Goal: Task Accomplishment & Management: Manage account settings

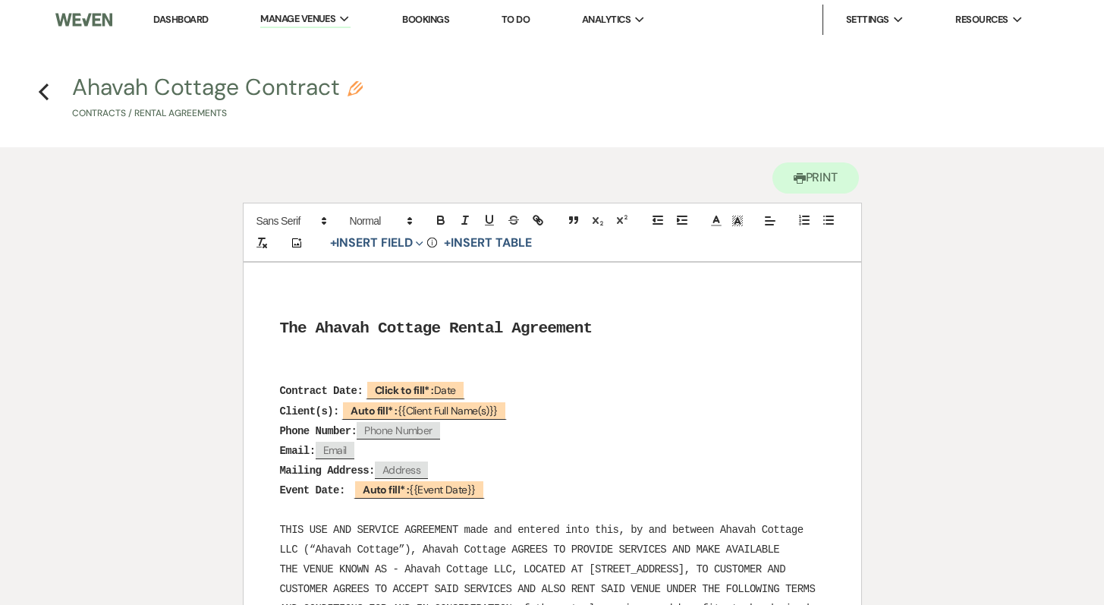
click at [181, 19] on link "Dashboard" at bounding box center [180, 19] width 55 height 13
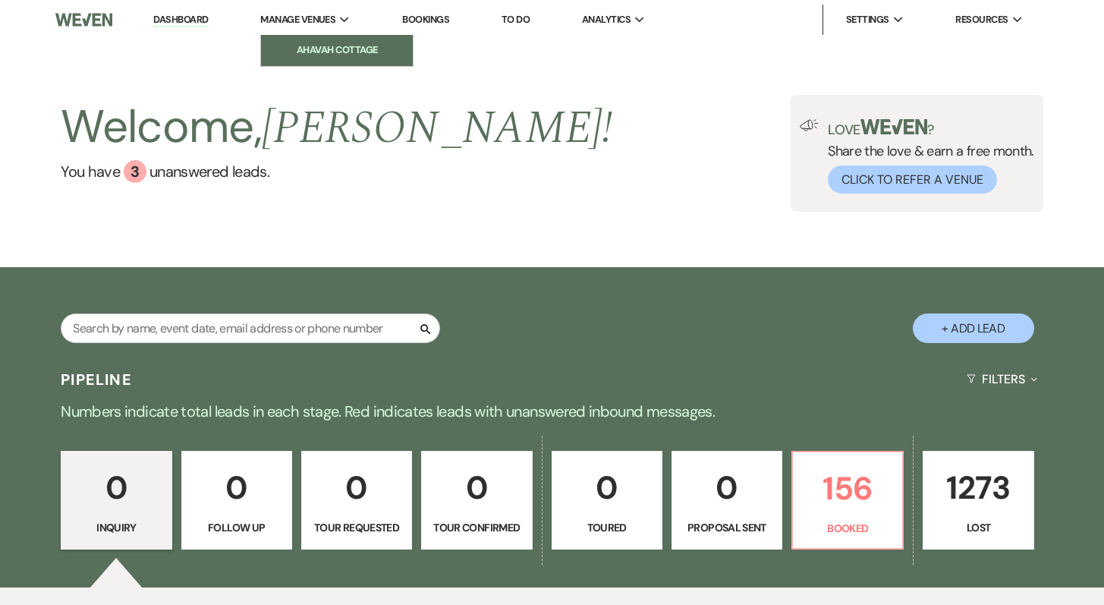
click at [324, 46] on li "Ahavah Cottage" at bounding box center [337, 50] width 137 height 15
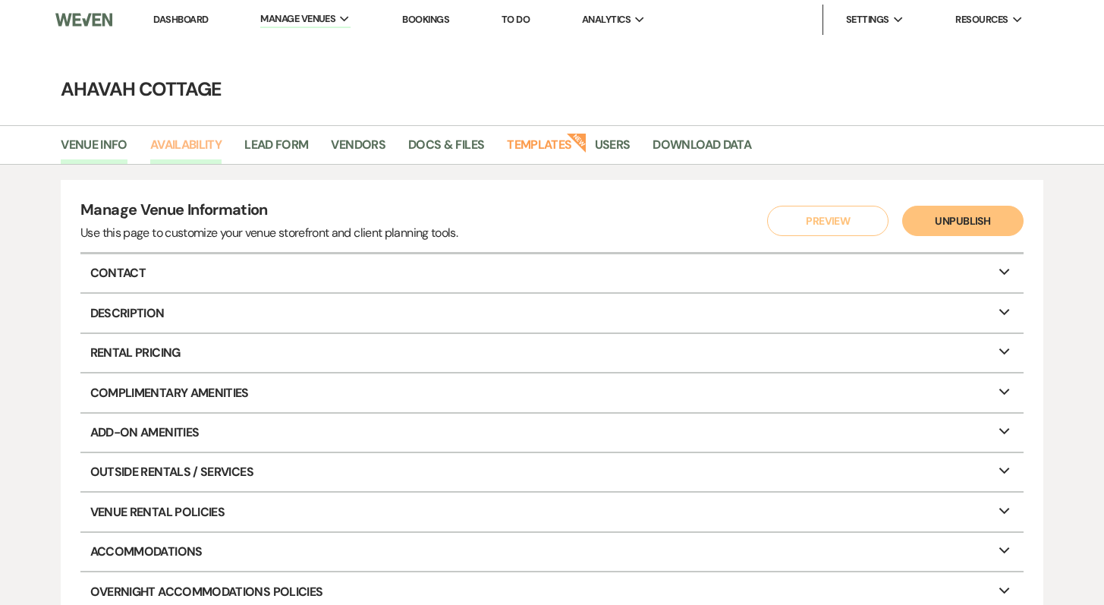
click at [178, 140] on link "Availability" at bounding box center [185, 149] width 71 height 29
select select "3"
select select "2026"
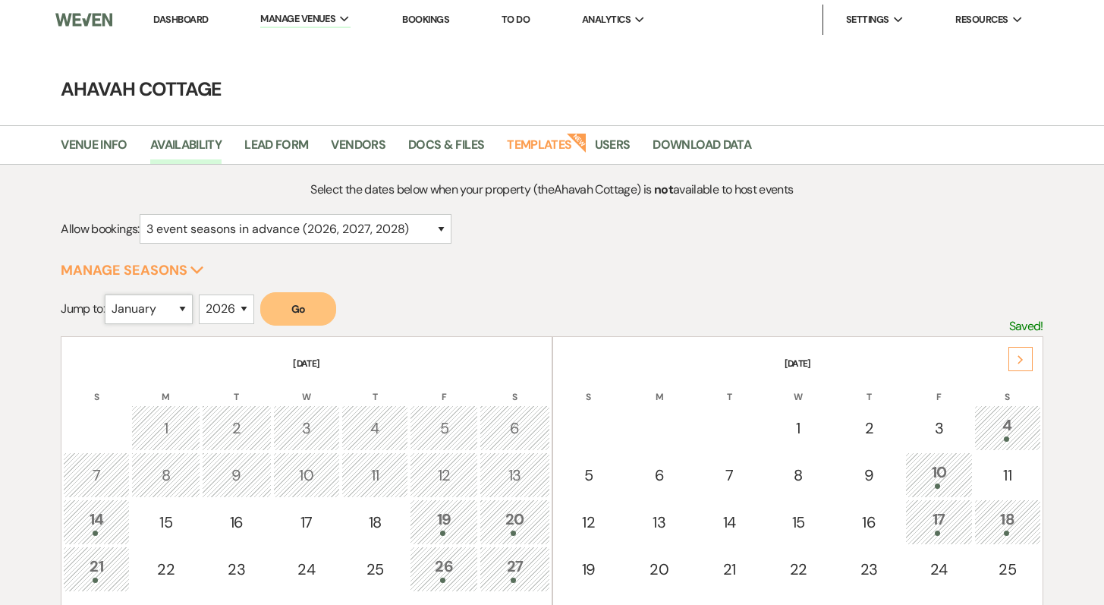
click at [184, 310] on select "January February March April May June July August September October November De…" at bounding box center [149, 310] width 88 height 30
select select "9"
click at [109, 295] on select "January February March April May June July August September October November De…" at bounding box center [149, 310] width 88 height 30
click at [290, 311] on button "Go" at bounding box center [298, 308] width 76 height 33
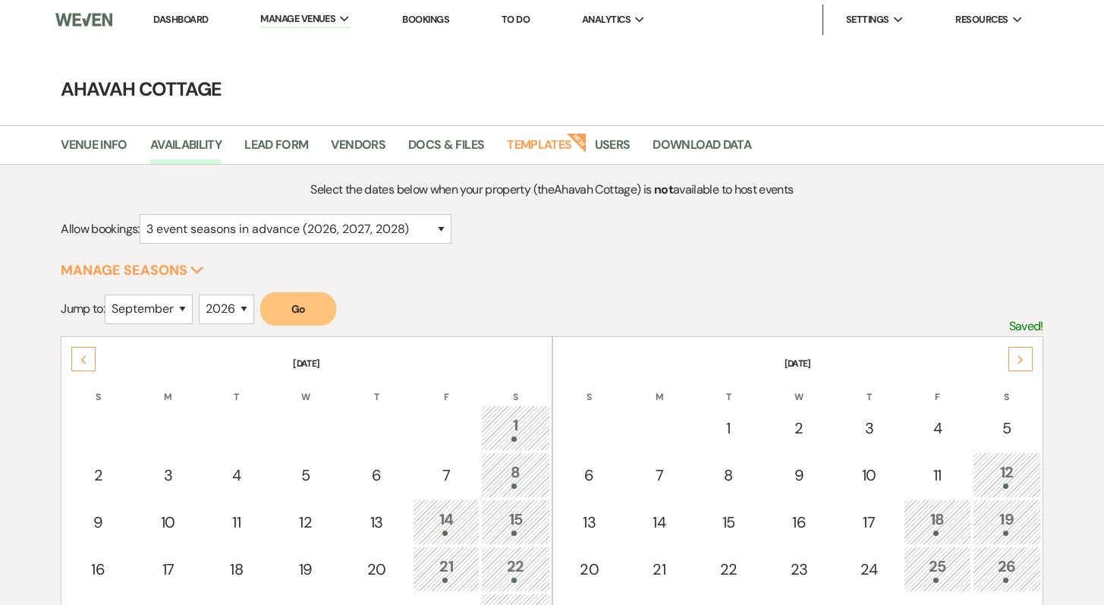
click at [1027, 360] on div "Next" at bounding box center [1021, 359] width 24 height 24
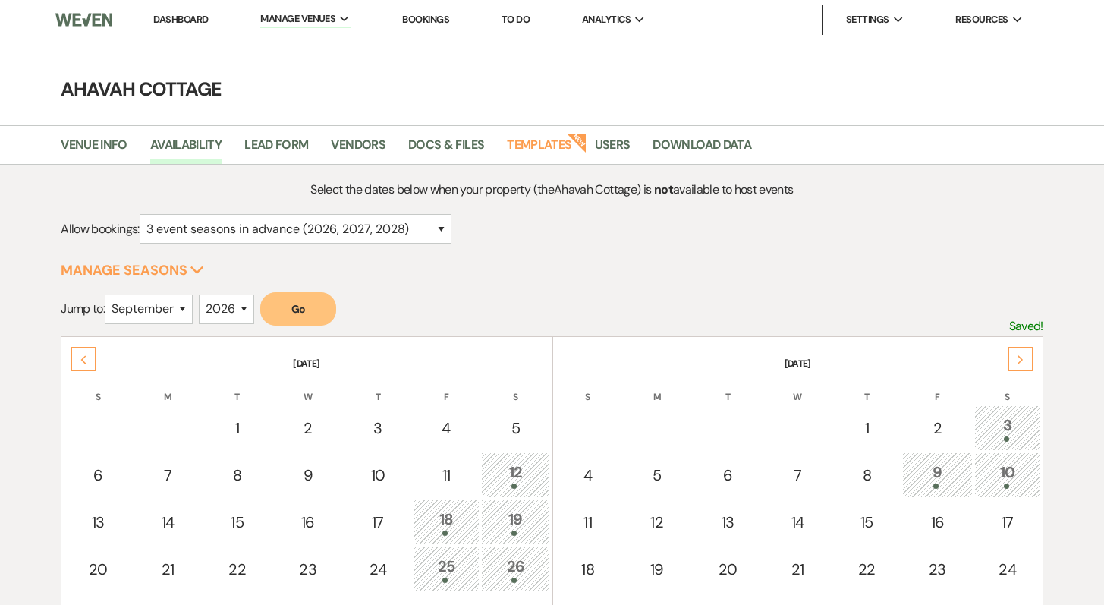
click at [187, 14] on link "Dashboard" at bounding box center [180, 19] width 55 height 13
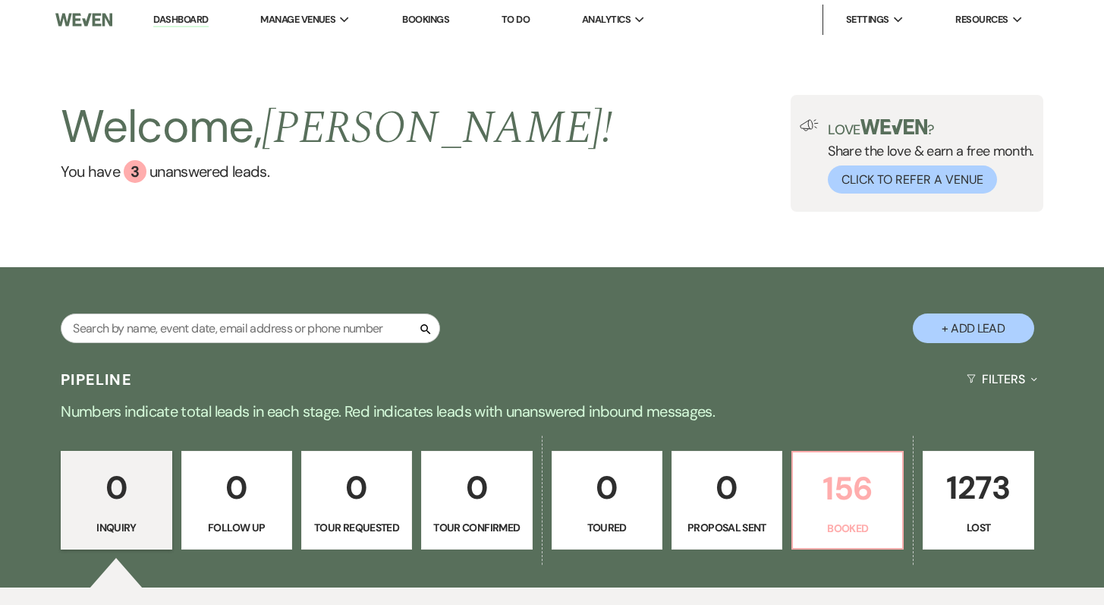
click at [883, 494] on p "156" at bounding box center [847, 488] width 91 height 51
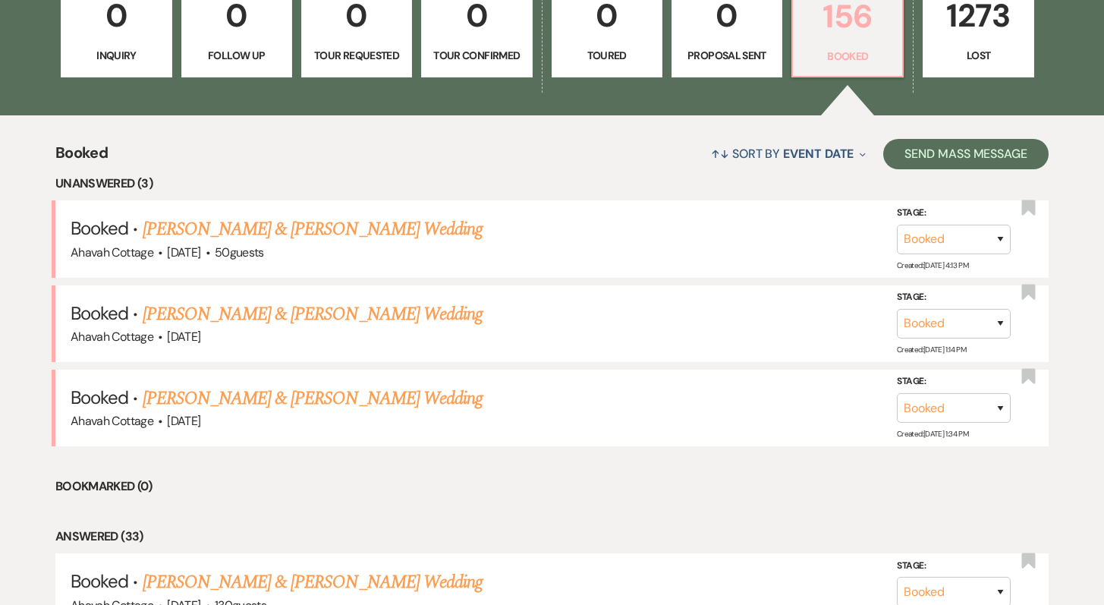
scroll to position [477, 0]
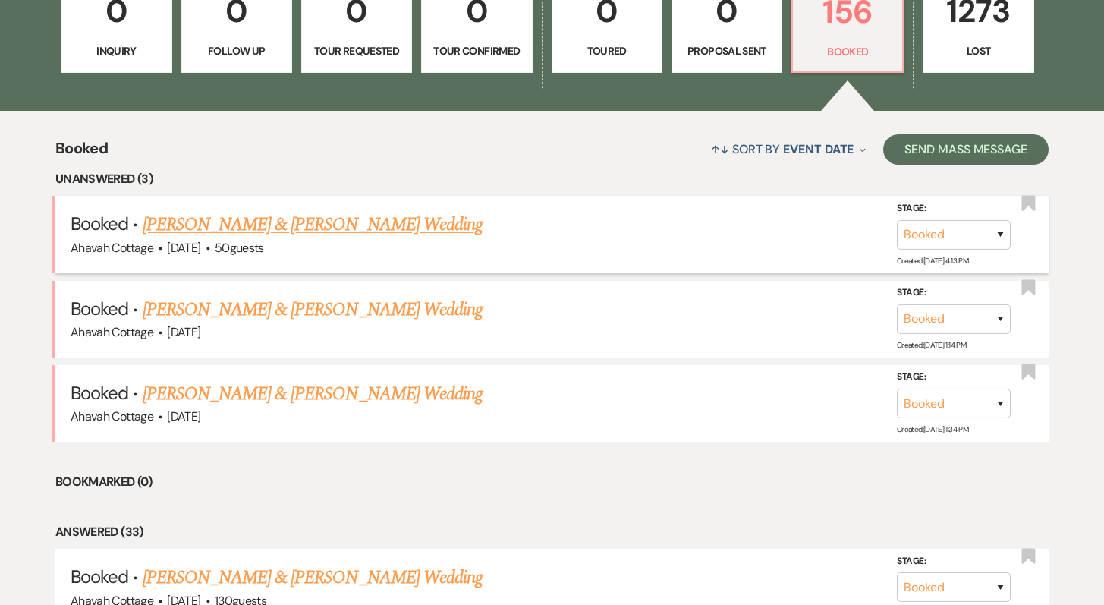
click at [354, 226] on link "[PERSON_NAME] & [PERSON_NAME] Wedding" at bounding box center [313, 224] width 340 height 27
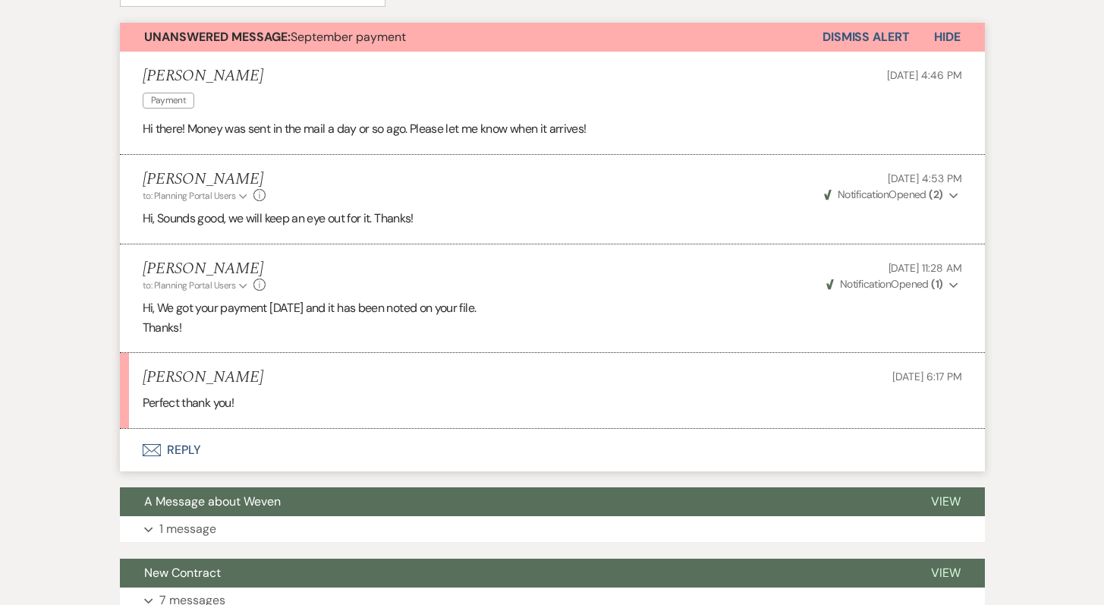
scroll to position [447, 0]
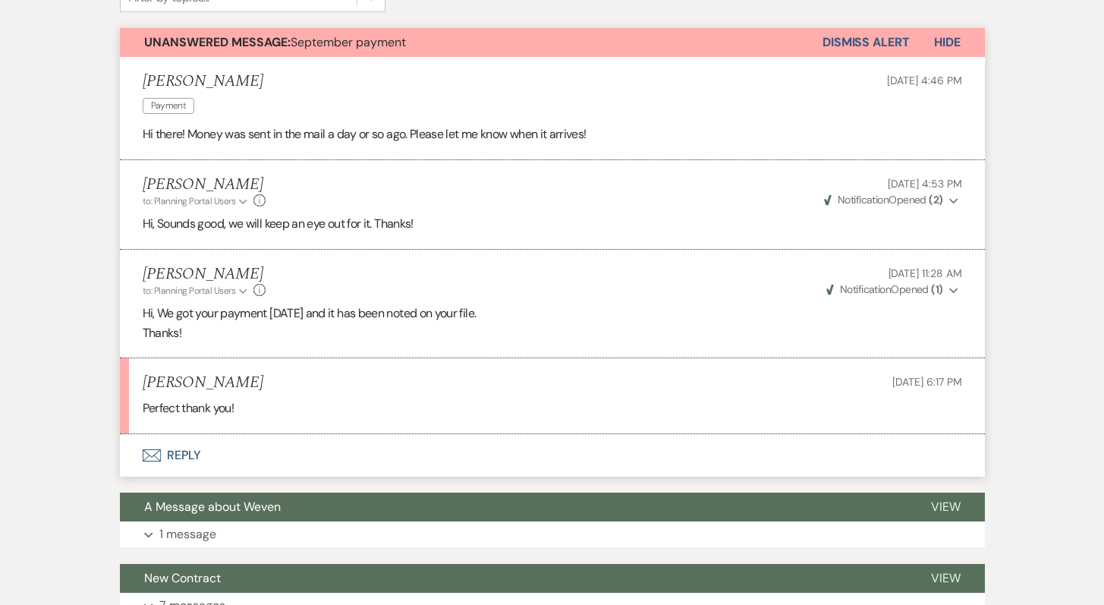
click at [832, 43] on button "Dismiss Alert" at bounding box center [866, 42] width 87 height 29
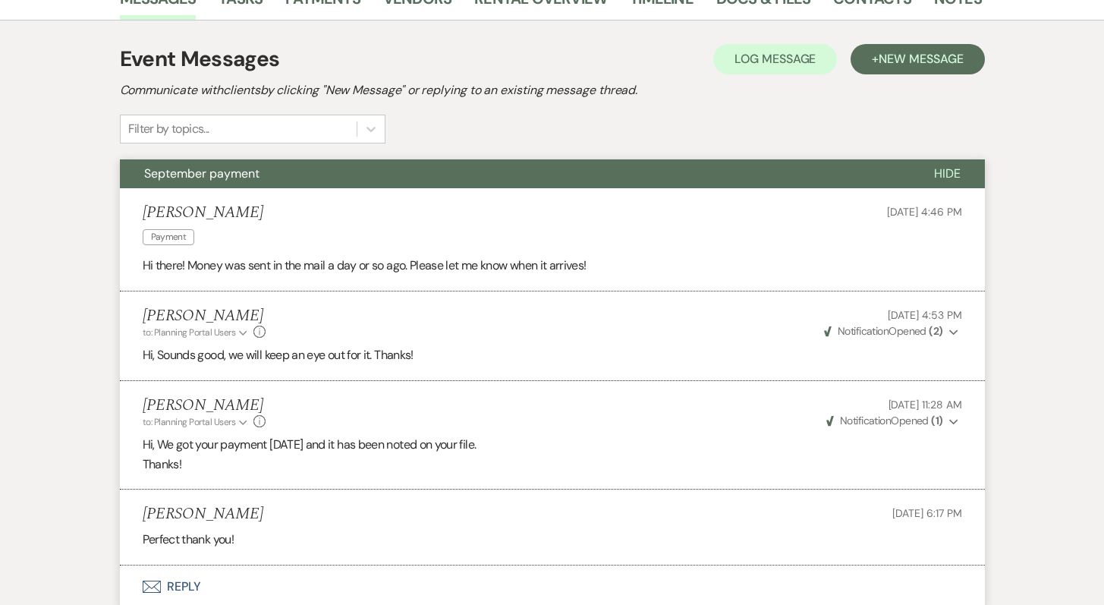
scroll to position [313, 0]
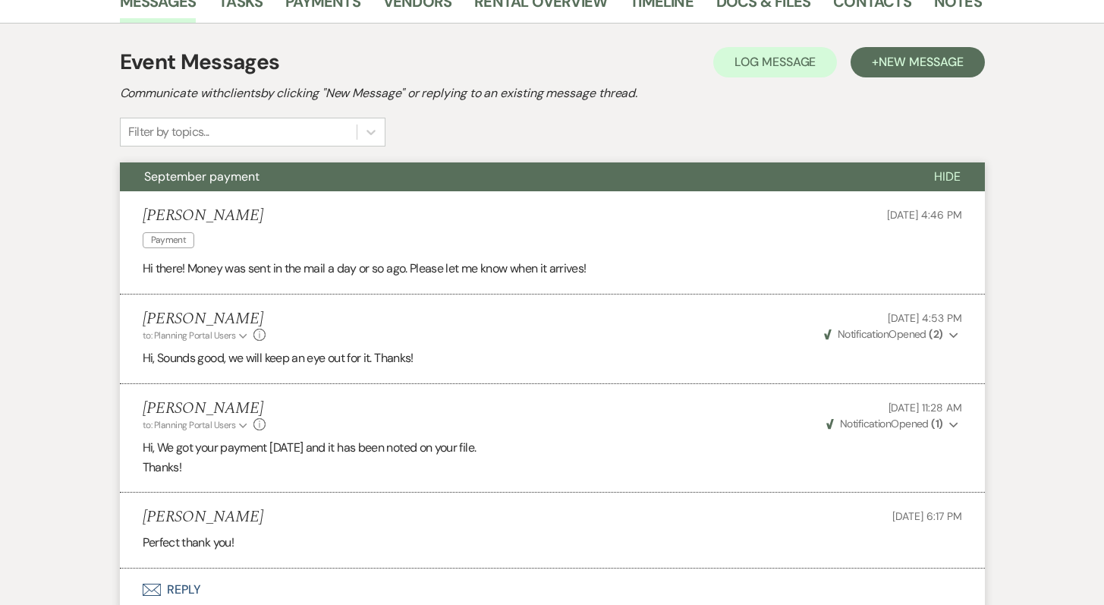
click at [257, 175] on span "September payment" at bounding box center [201, 177] width 115 height 16
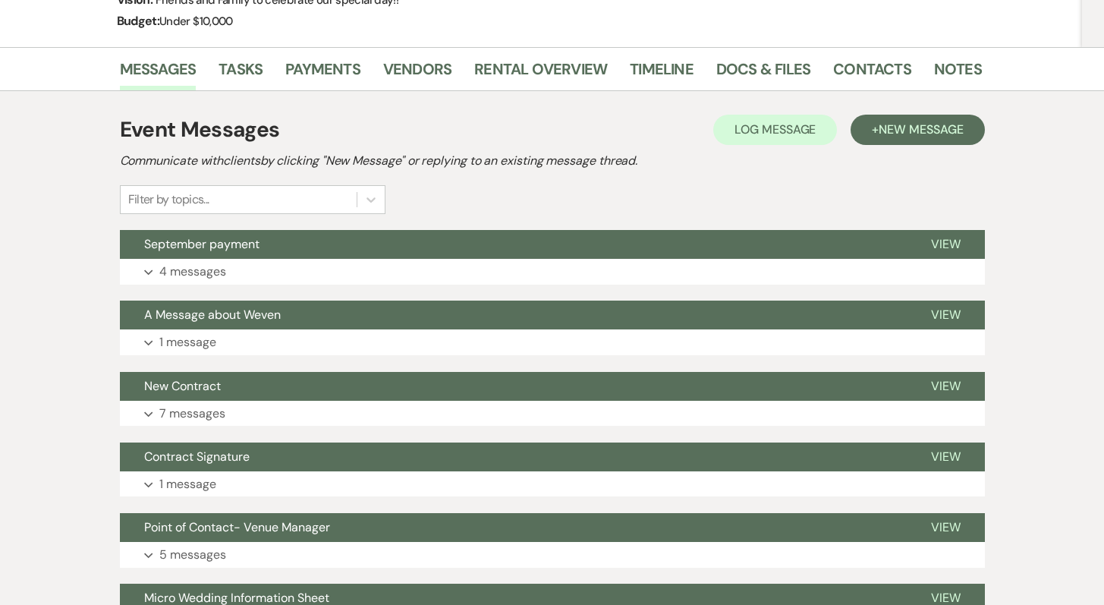
scroll to position [241, 0]
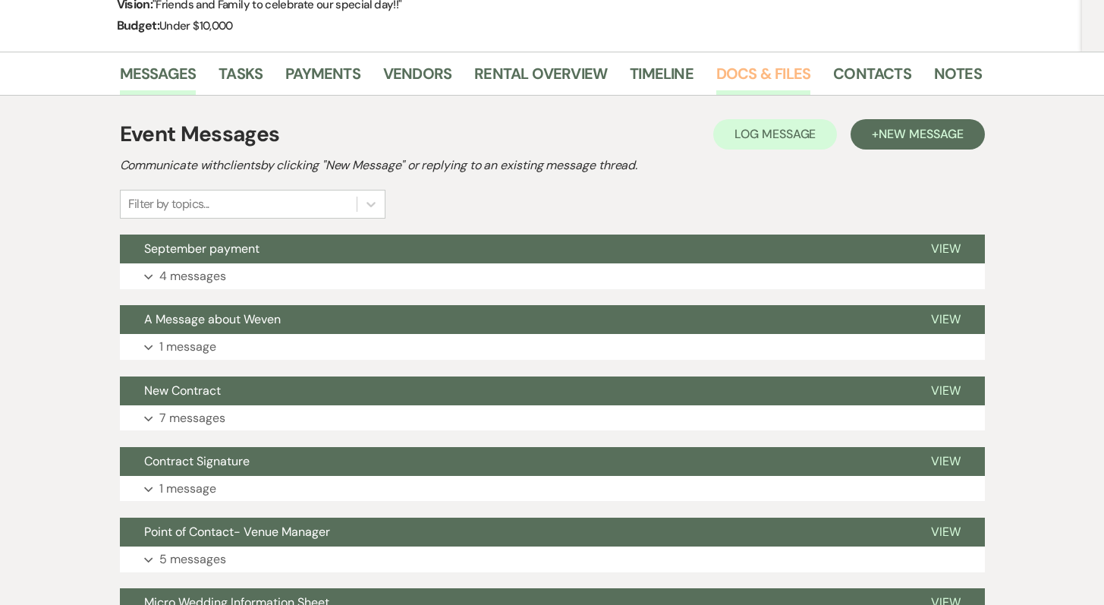
click at [739, 71] on link "Docs & Files" at bounding box center [764, 77] width 94 height 33
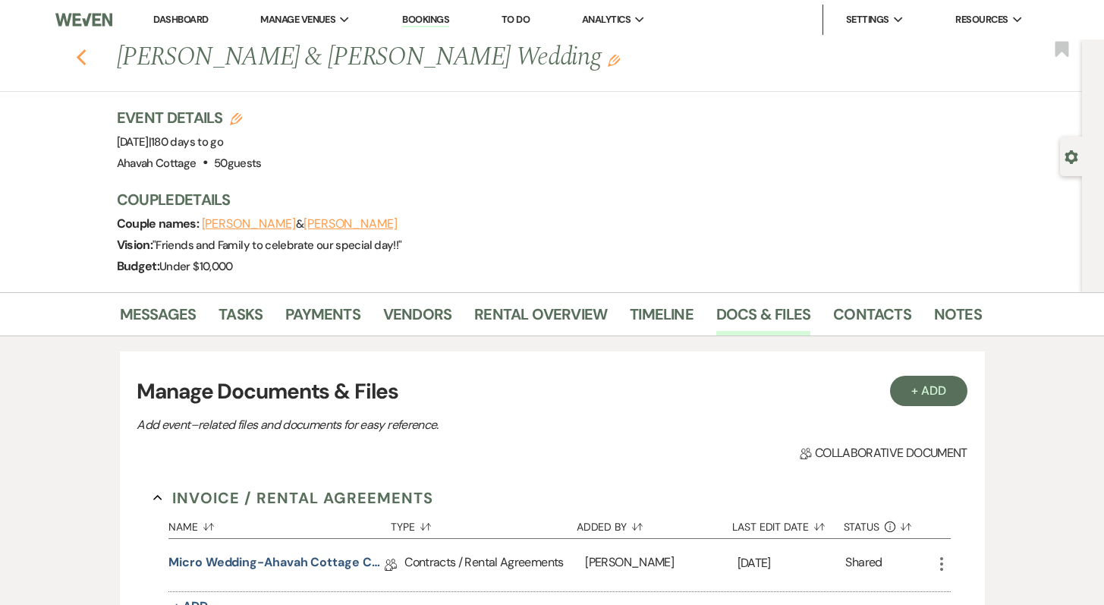
click at [87, 51] on icon "Previous" at bounding box center [81, 58] width 11 height 18
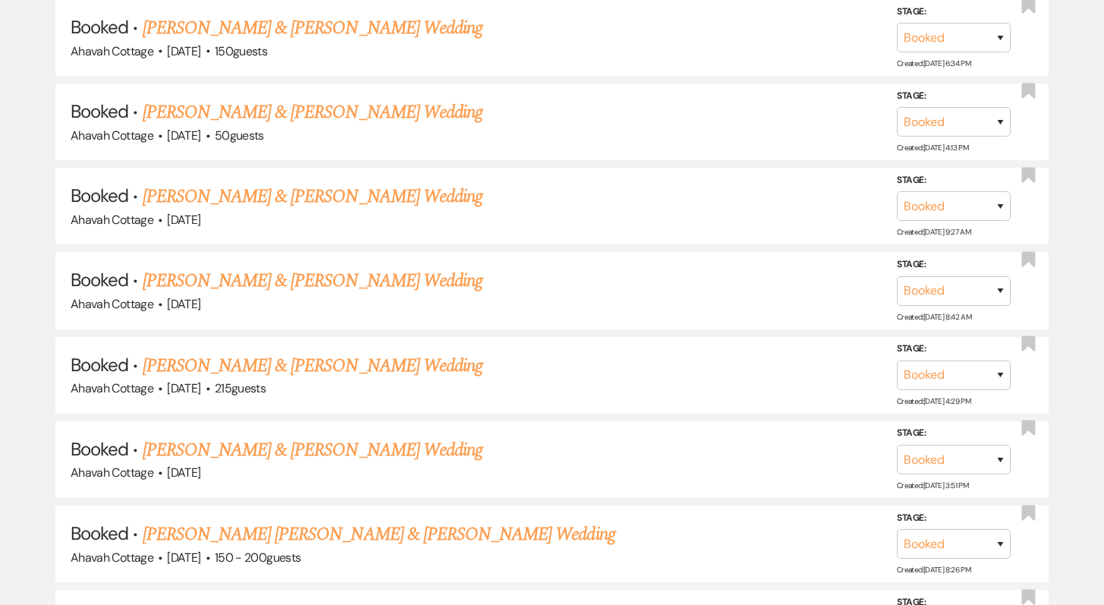
scroll to position [1791, 0]
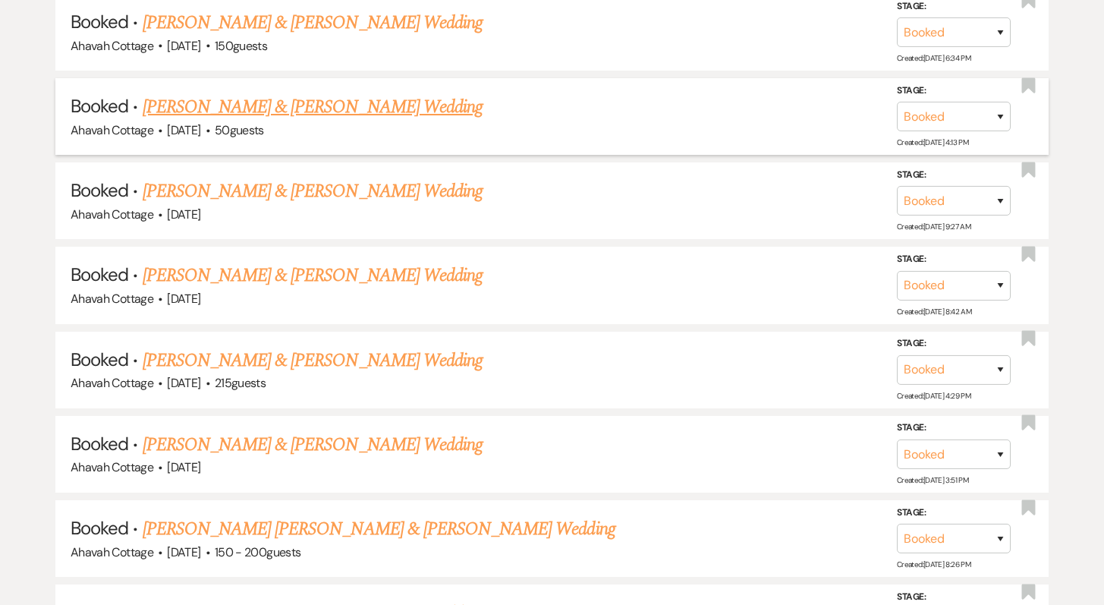
click at [321, 99] on link "[PERSON_NAME] & [PERSON_NAME] Wedding" at bounding box center [313, 106] width 340 height 27
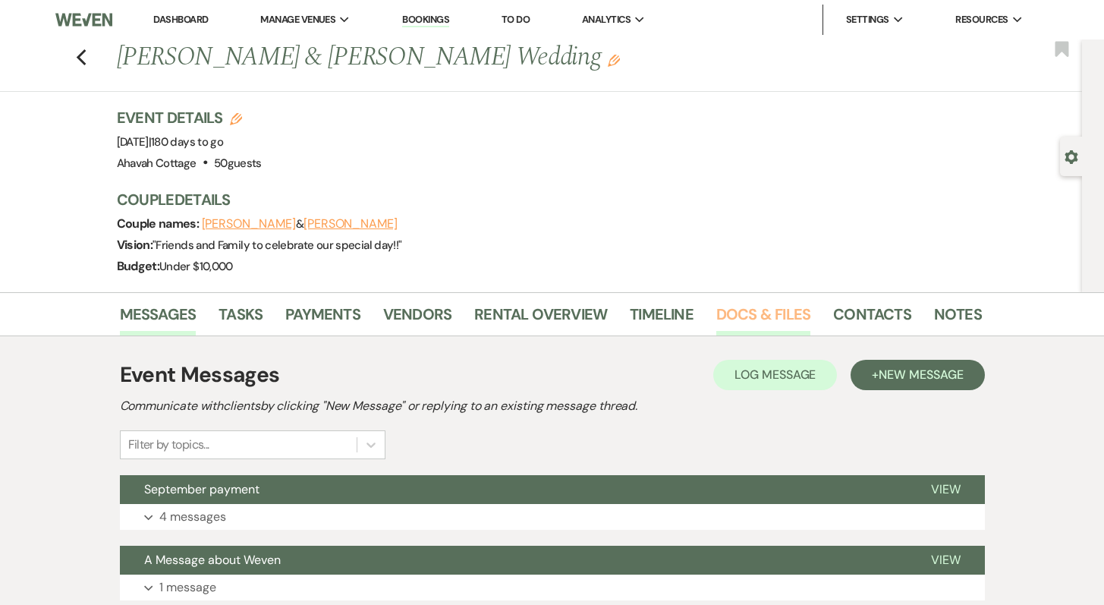
click at [736, 312] on link "Docs & Files" at bounding box center [764, 318] width 94 height 33
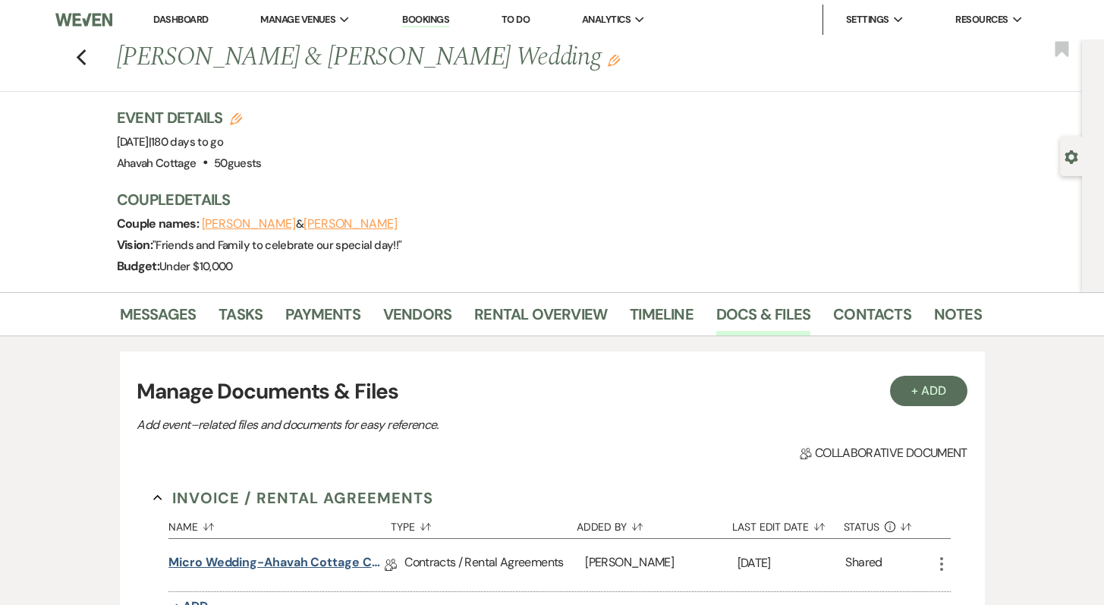
click at [318, 566] on link "Micro Wedding-Ahavah Cottage Contract" at bounding box center [277, 565] width 216 height 24
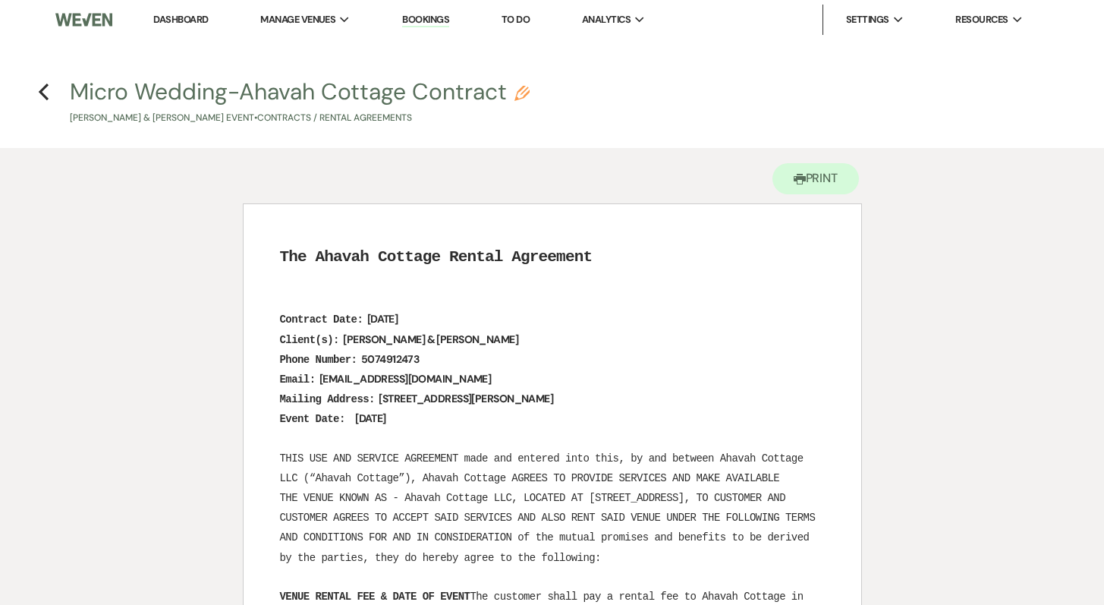
click at [194, 17] on link "Dashboard" at bounding box center [180, 19] width 55 height 13
